Goal: Entertainment & Leisure: Consume media (video, audio)

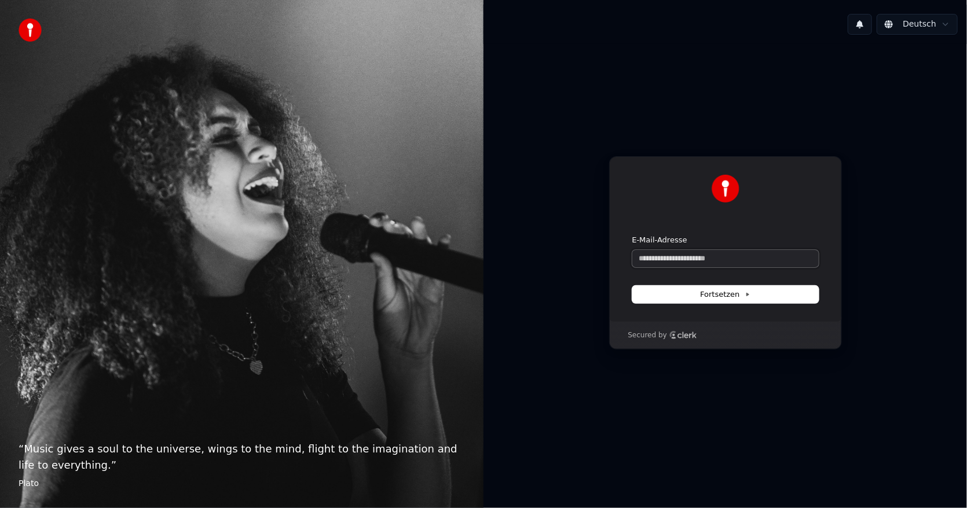
click at [708, 259] on input "E-Mail-Adresse" at bounding box center [725, 258] width 186 height 17
click at [632, 235] on button "submit" at bounding box center [632, 235] width 0 height 0
type input "**********"
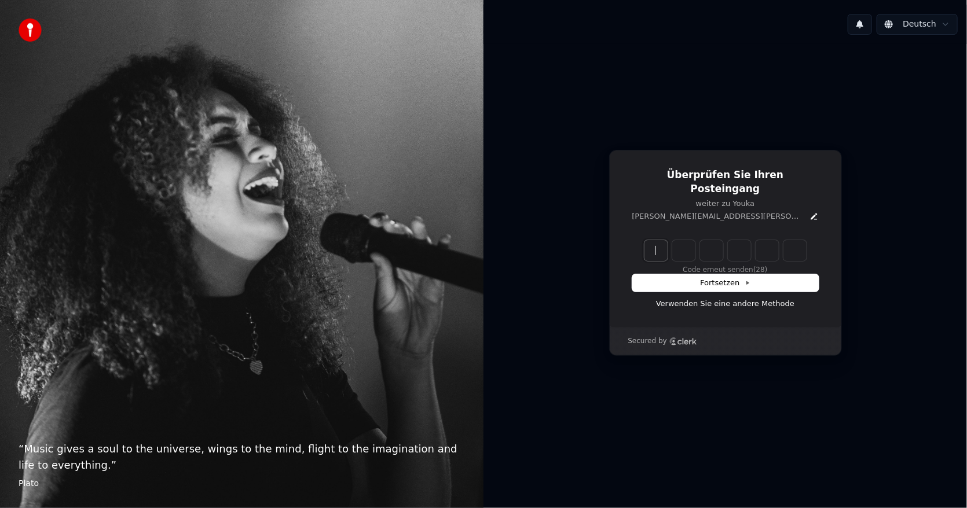
click at [657, 248] on input "Enter verification code" at bounding box center [736, 250] width 185 height 21
click at [662, 240] on input "Enter verification code" at bounding box center [736, 250] width 185 height 21
type input "******"
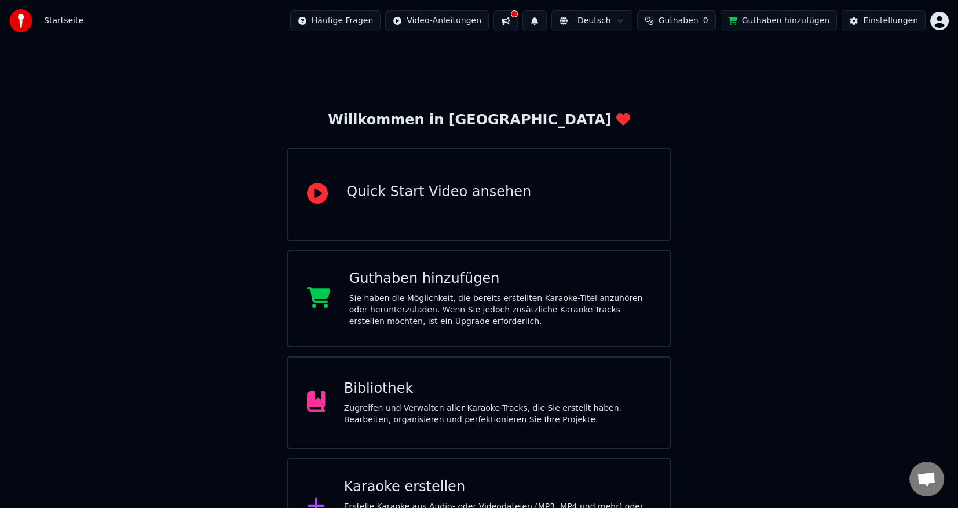
click at [373, 394] on div "Bibliothek" at bounding box center [497, 389] width 307 height 19
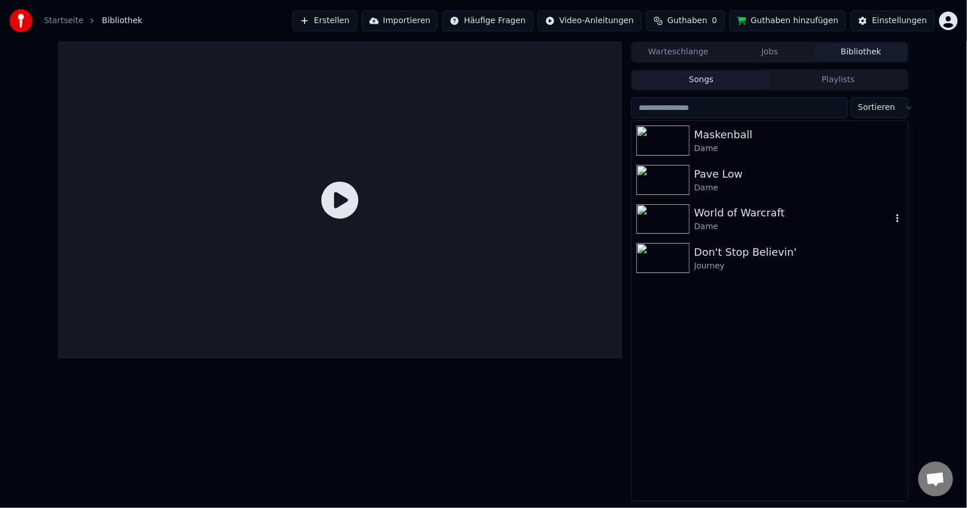
click at [726, 212] on div "World of Warcraft" at bounding box center [792, 213] width 197 height 16
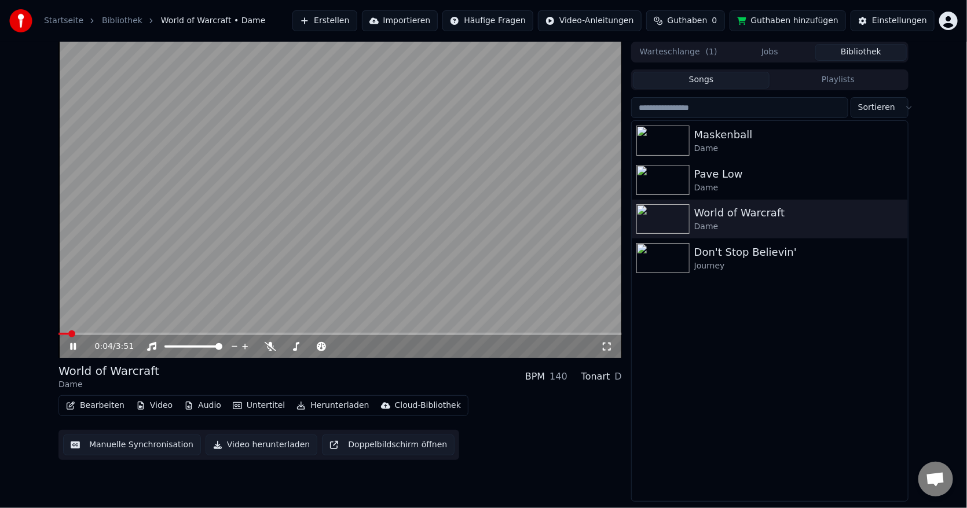
click at [73, 347] on icon at bounding box center [81, 346] width 27 height 9
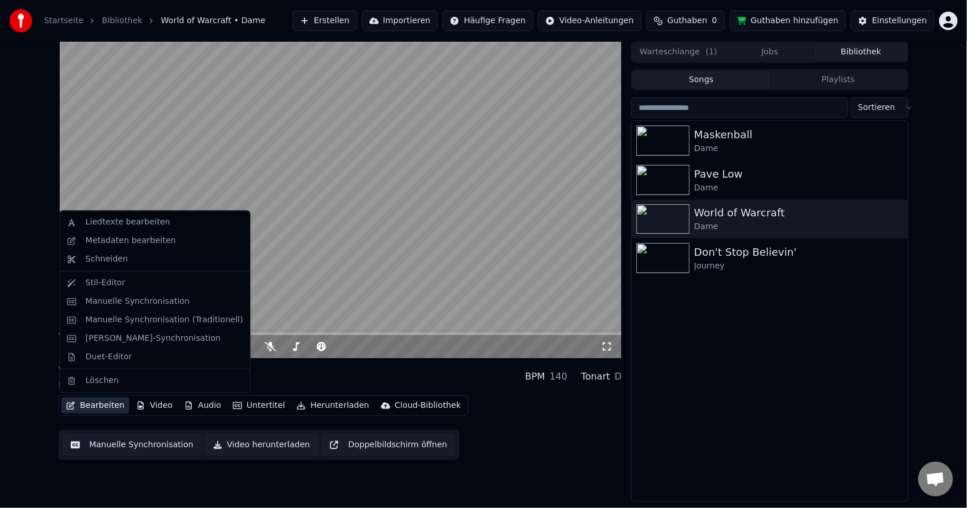
click at [100, 406] on button "Bearbeiten" at bounding box center [95, 406] width 68 height 16
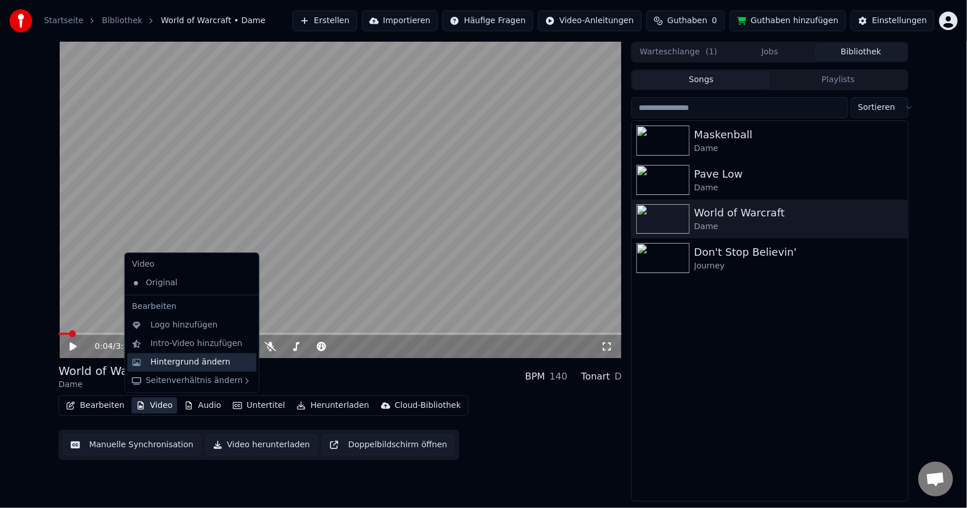
click at [171, 368] on div "Hintergrund ändern" at bounding box center [191, 363] width 80 height 12
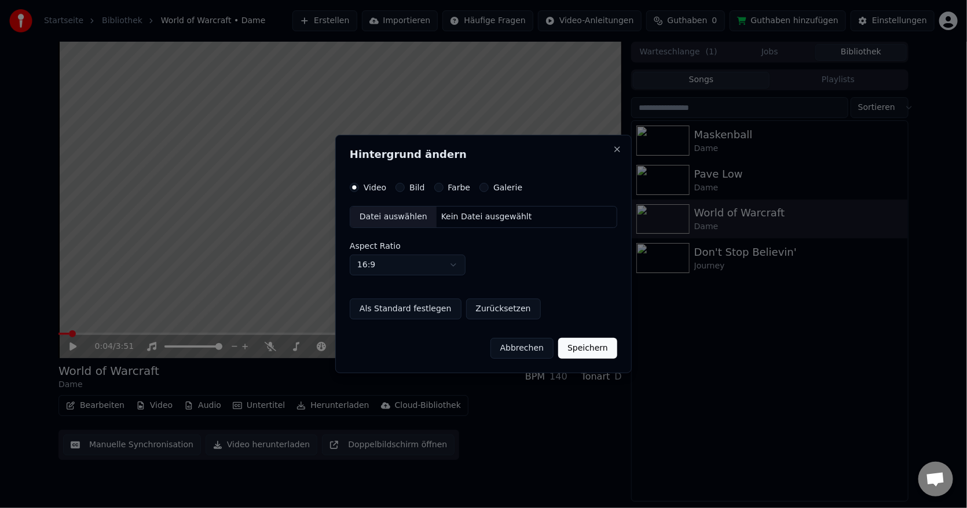
click at [497, 184] on label "Galerie" at bounding box center [507, 188] width 29 height 8
click at [489, 183] on button "Galerie" at bounding box center [483, 187] width 9 height 9
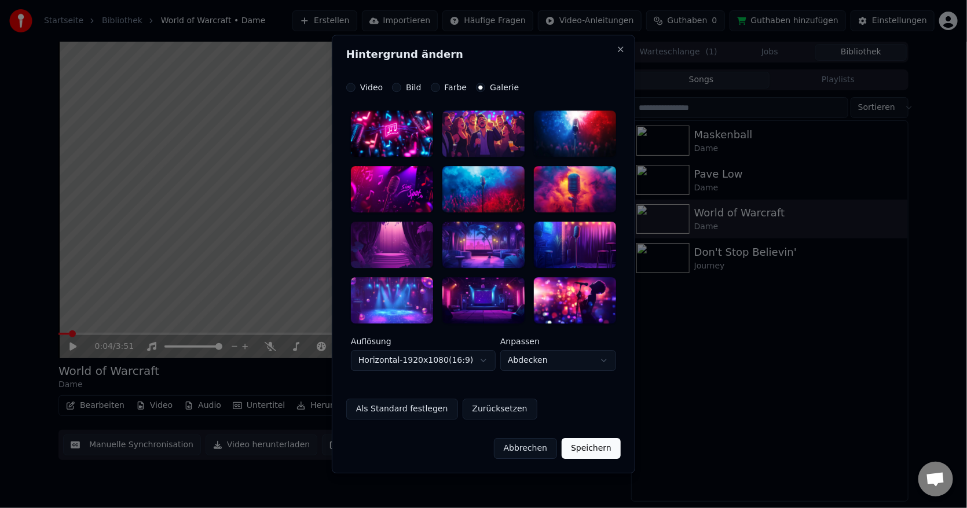
click at [471, 290] on div at bounding box center [483, 300] width 82 height 46
click at [594, 450] on button "Speichern" at bounding box center [591, 448] width 59 height 21
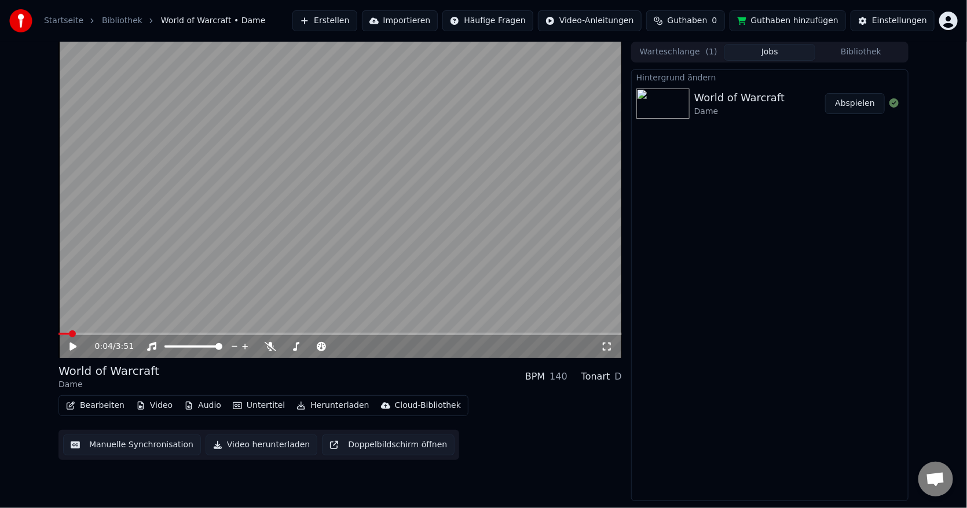
click at [27, 349] on div "0:04 / 3:51 World of Warcraft Dame BPM 140 Tonart D Bearbeiten Video Audio Unte…" at bounding box center [483, 272] width 967 height 460
click at [851, 99] on button "Abspielen" at bounding box center [855, 103] width 60 height 21
click at [73, 349] on icon at bounding box center [81, 346] width 27 height 9
click at [608, 347] on icon at bounding box center [607, 346] width 12 height 9
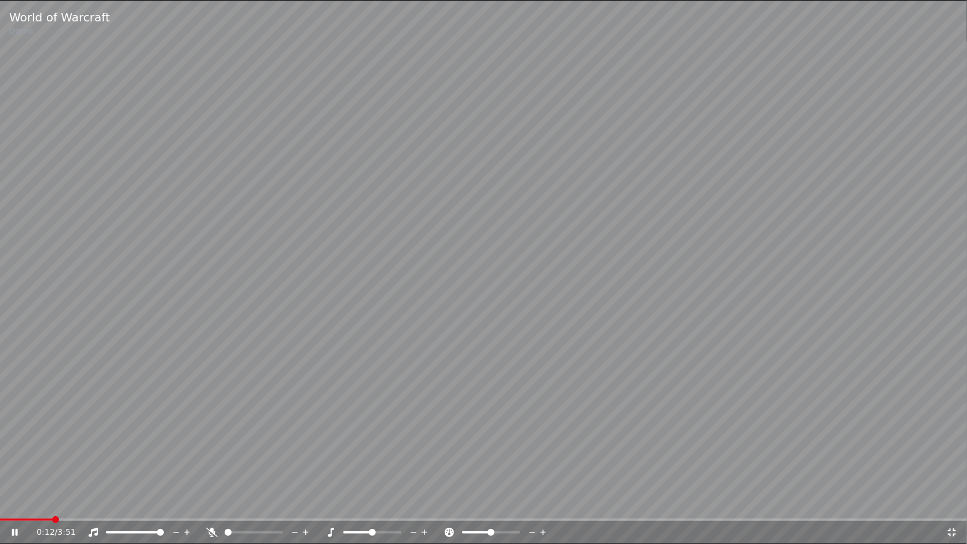
click at [953, 508] on icon at bounding box center [952, 533] width 8 height 8
